Goal: Task Accomplishment & Management: Manage account settings

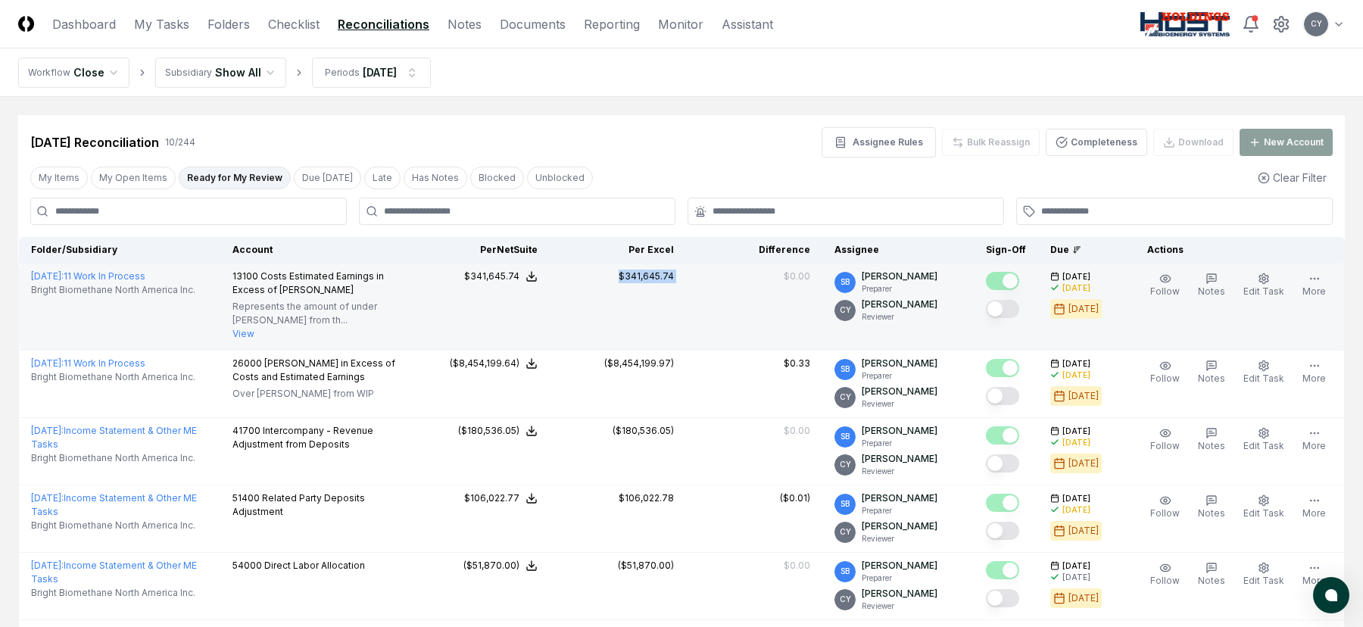
drag, startPoint x: 703, startPoint y: 280, endPoint x: 622, endPoint y: 283, distance: 81.1
click at [622, 283] on tr "[DATE] : 11 Work In Process Bright Biomethane North America Inc. 13100 Costs Es…" at bounding box center [682, 307] width 1326 height 87
click at [1017, 307] on button "Mark complete" at bounding box center [1002, 309] width 33 height 18
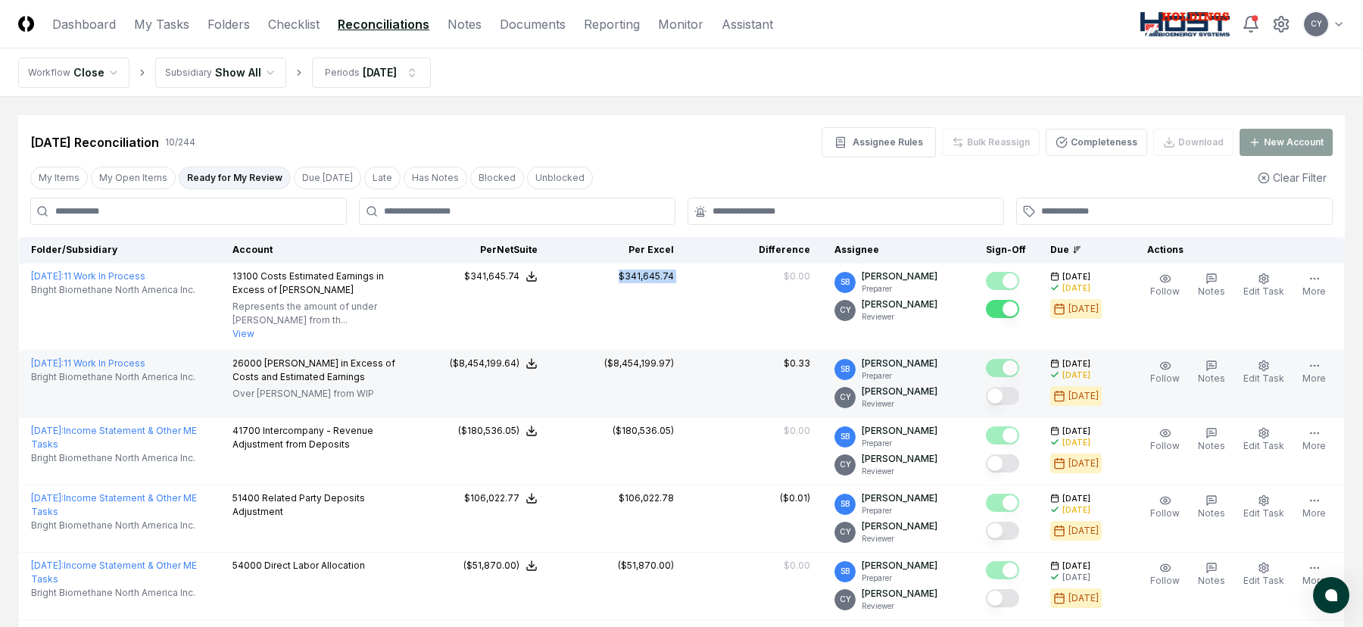
type button "on"
click at [1015, 394] on button "Mark complete" at bounding box center [1002, 396] width 33 height 18
click at [292, 26] on link "Checklist" at bounding box center [293, 24] width 51 height 18
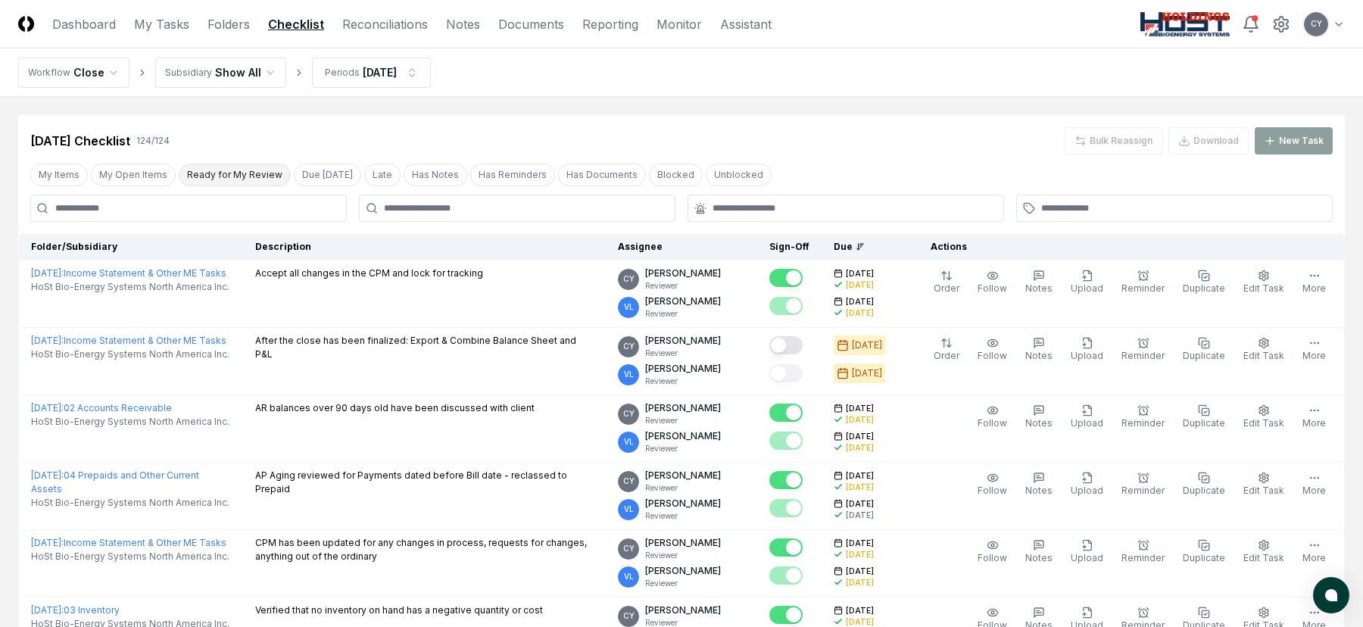
click at [243, 170] on button "Ready for My Review" at bounding box center [235, 175] width 112 height 23
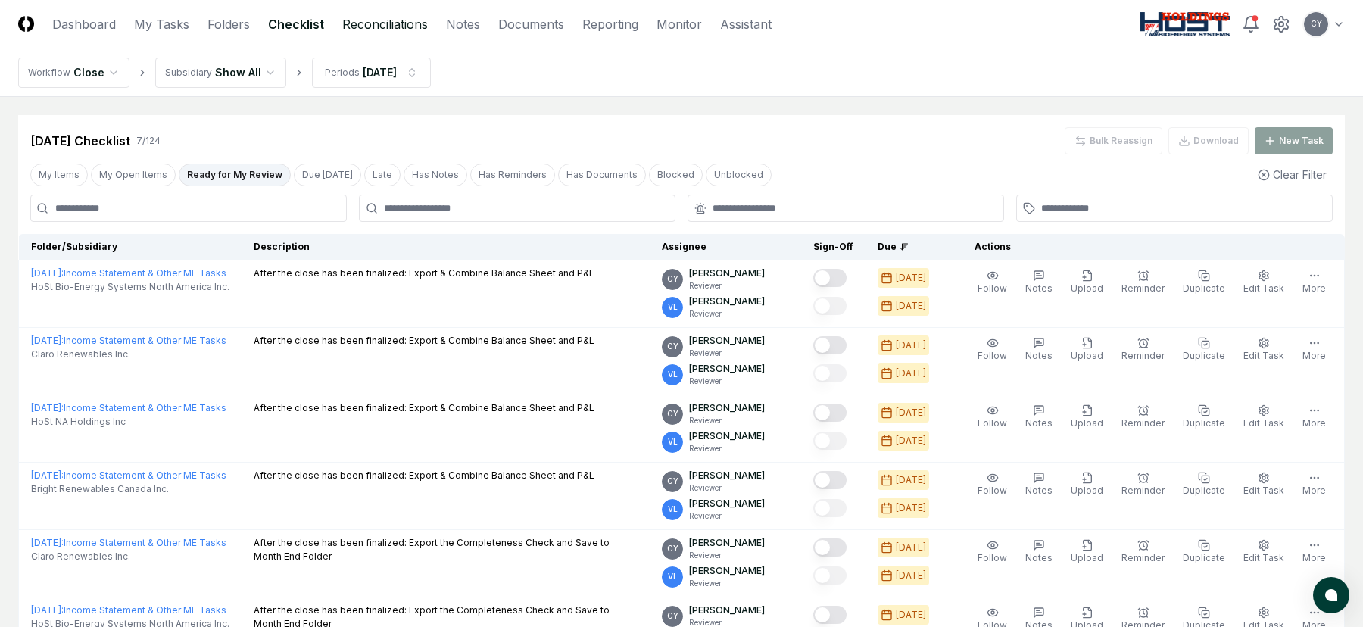
click at [395, 19] on link "Reconciliations" at bounding box center [385, 24] width 86 height 18
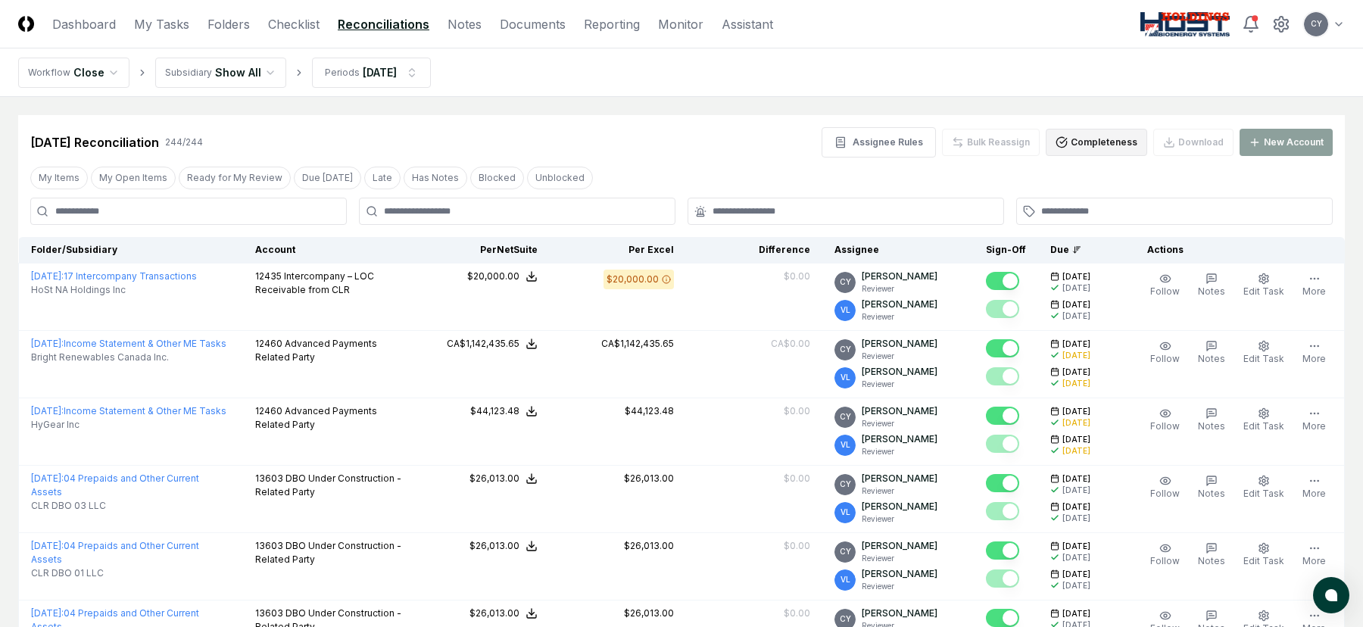
click at [1102, 135] on button "Completeness" at bounding box center [1096, 142] width 101 height 27
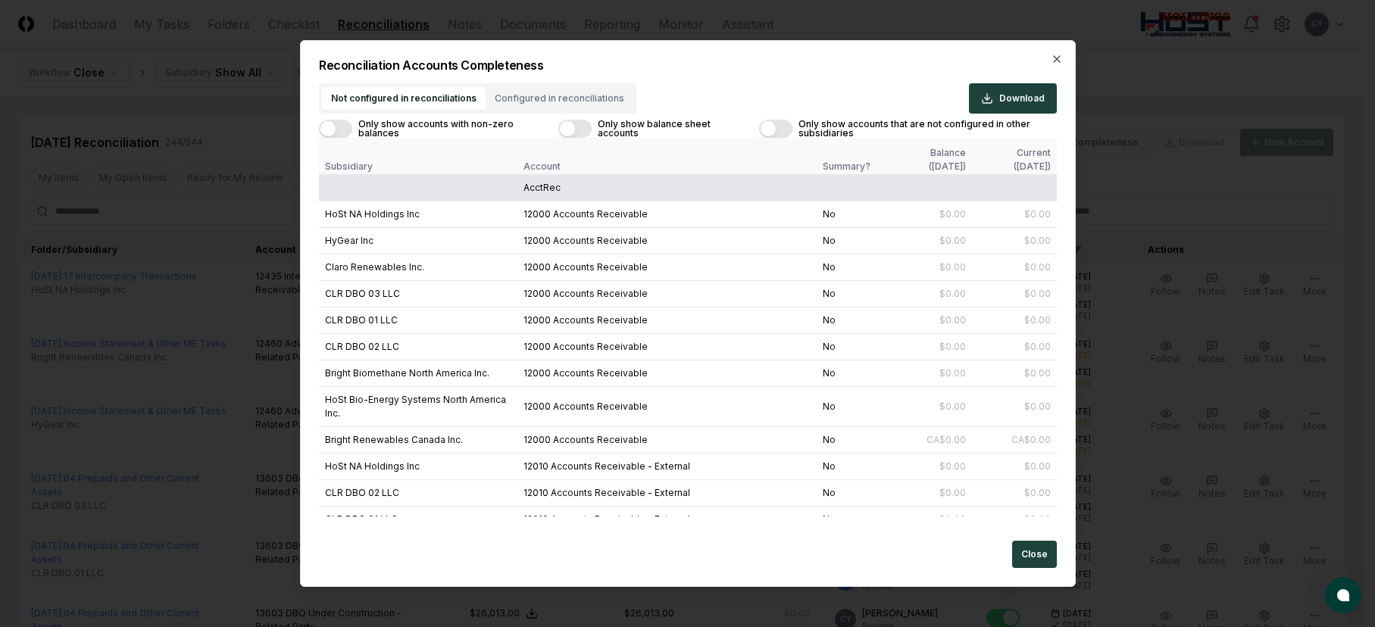
click at [348, 130] on button "Only show accounts with non-zero balances" at bounding box center [335, 129] width 33 height 18
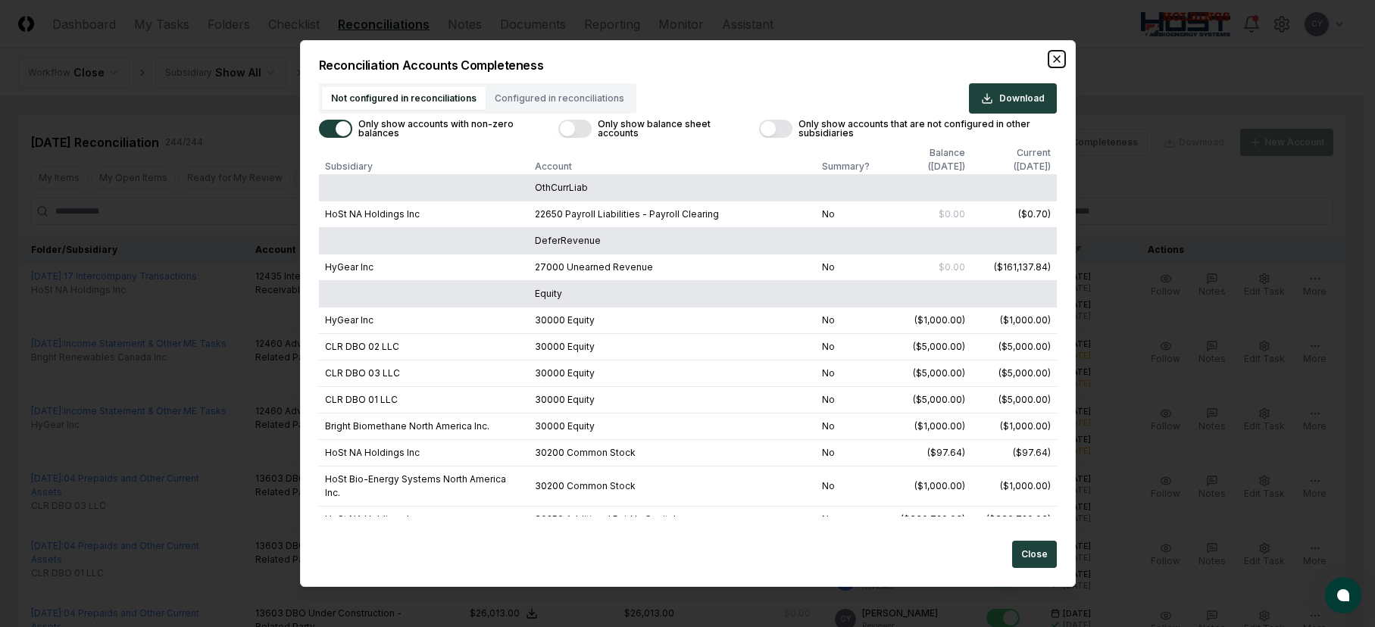
click at [1053, 57] on icon "button" at bounding box center [1056, 59] width 6 height 6
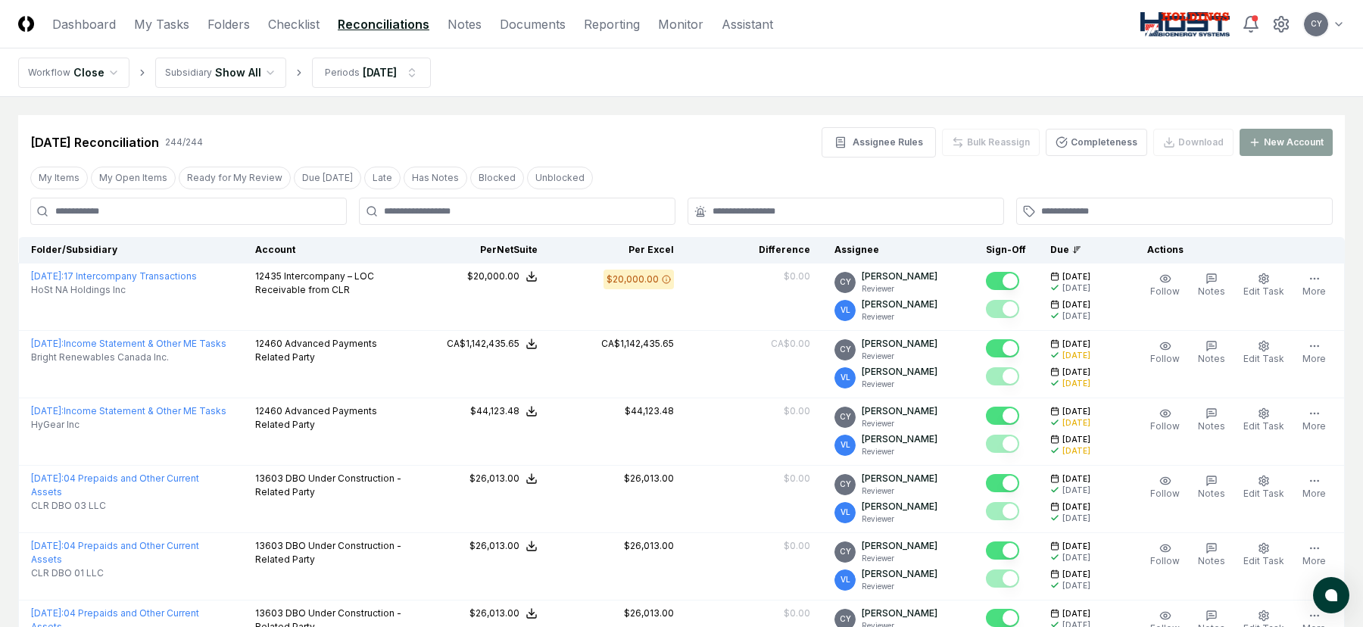
click at [592, 126] on div "Aug 2025 Reconciliation 244 / 244 Assignee Rules Bulk Reassign Completeness Dow…" at bounding box center [681, 136] width 1327 height 42
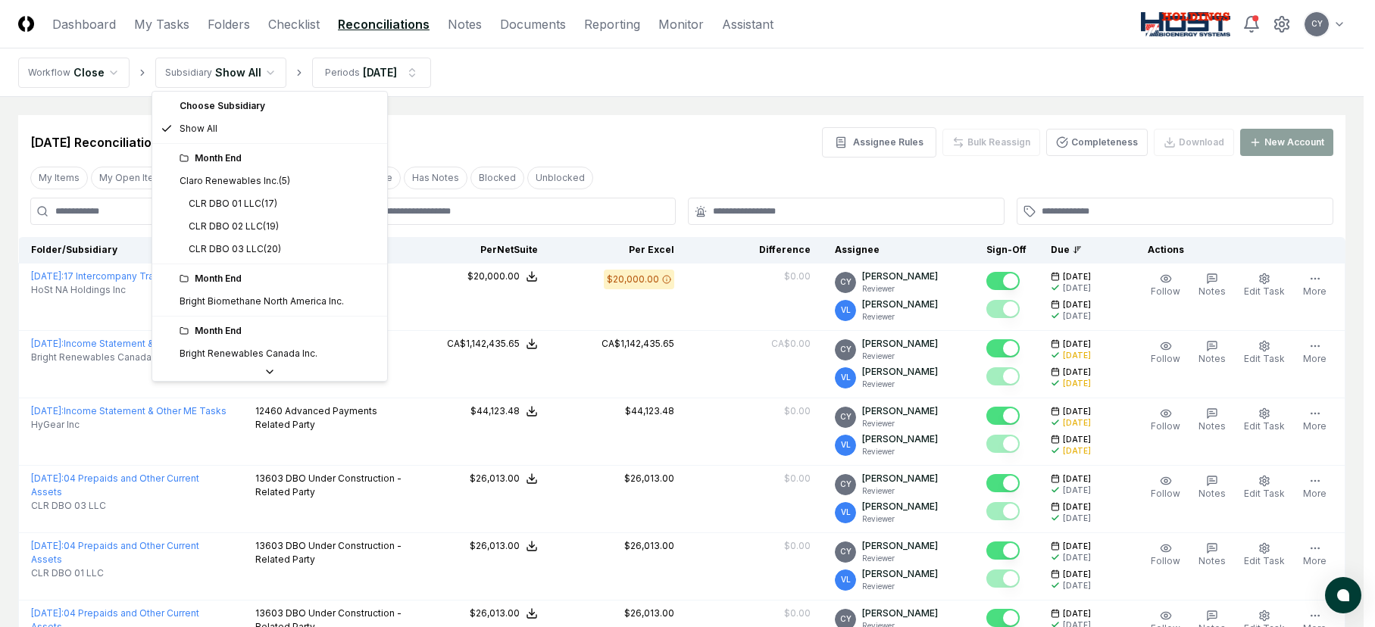
drag, startPoint x: 243, startPoint y: 301, endPoint x: 407, endPoint y: 249, distance: 171.5
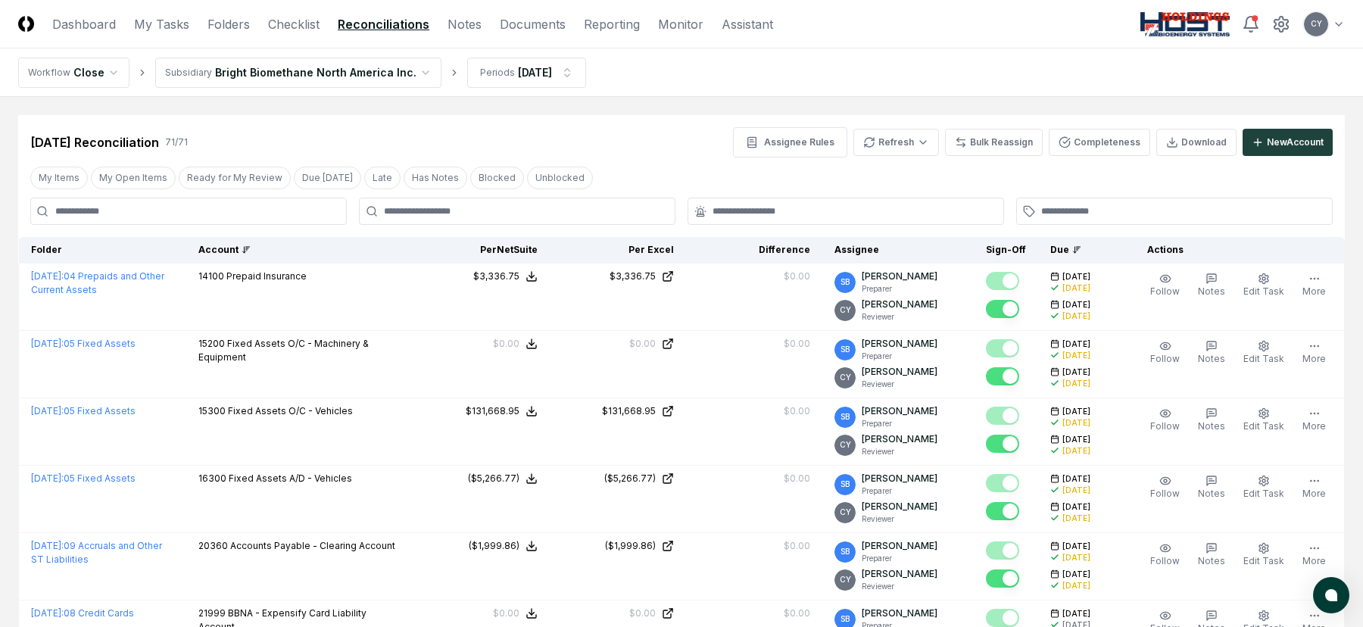
click at [239, 246] on div "Account" at bounding box center [299, 250] width 203 height 14
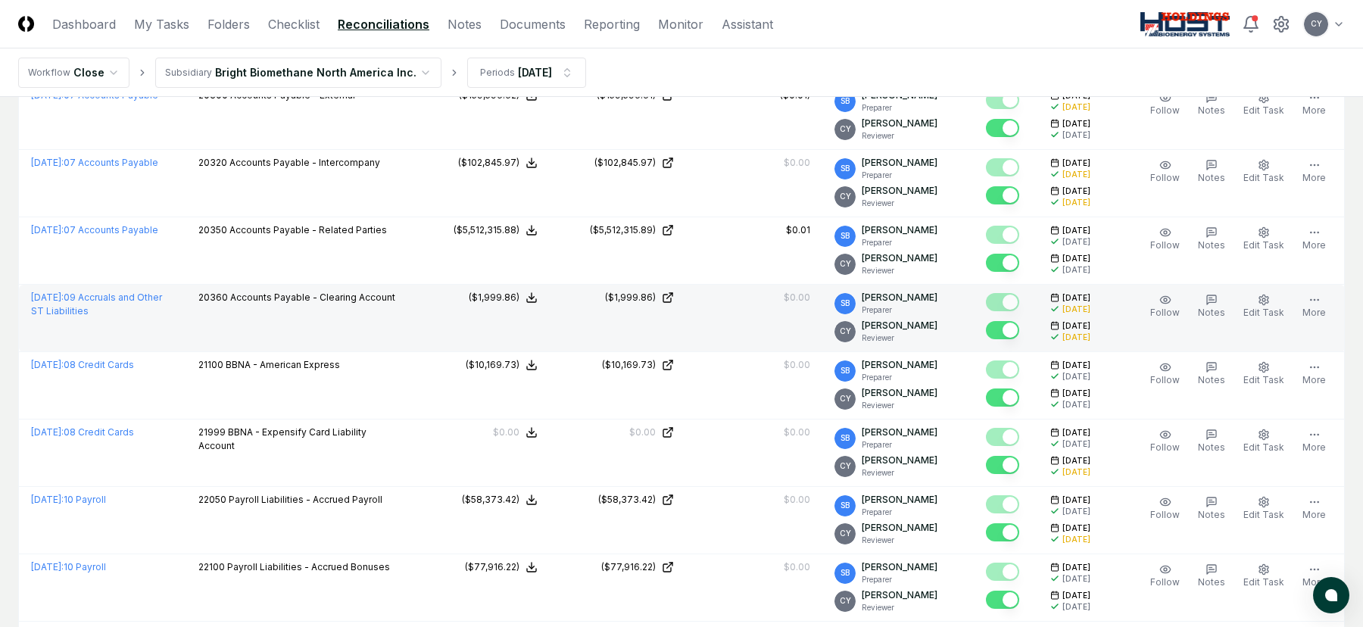
scroll to position [2181, 0]
